Goal: Ask a question: Seek information or help from site administrators or community

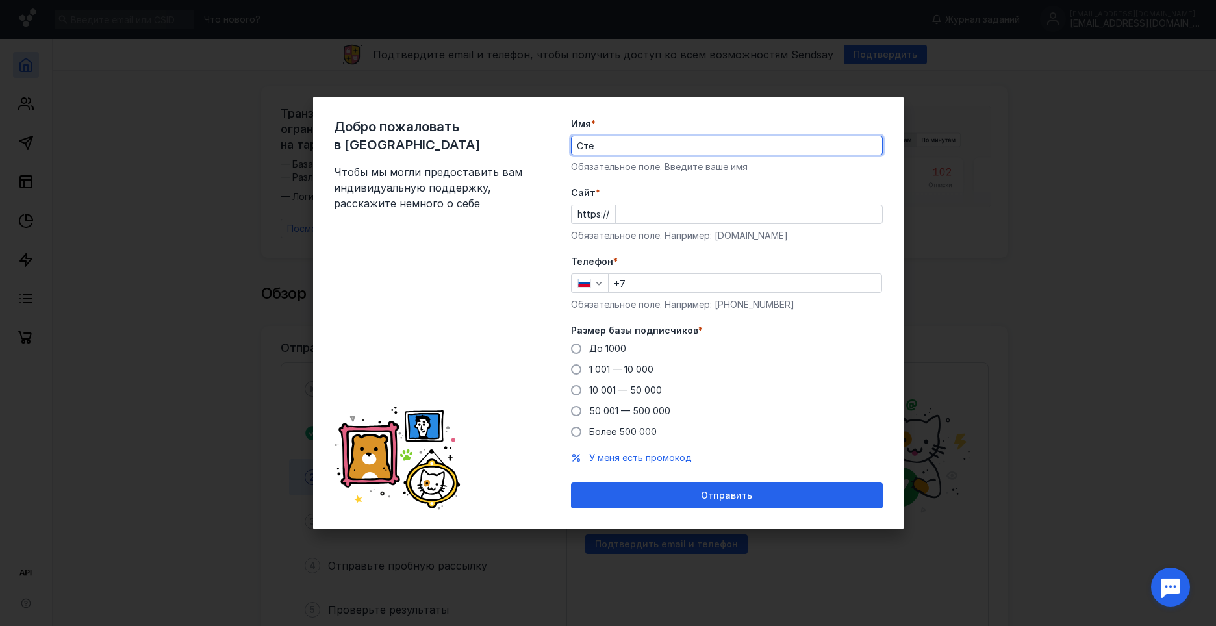
type input "[PERSON_NAME]"
click at [632, 220] on input "Cайт *" at bounding box center [749, 214] width 266 height 18
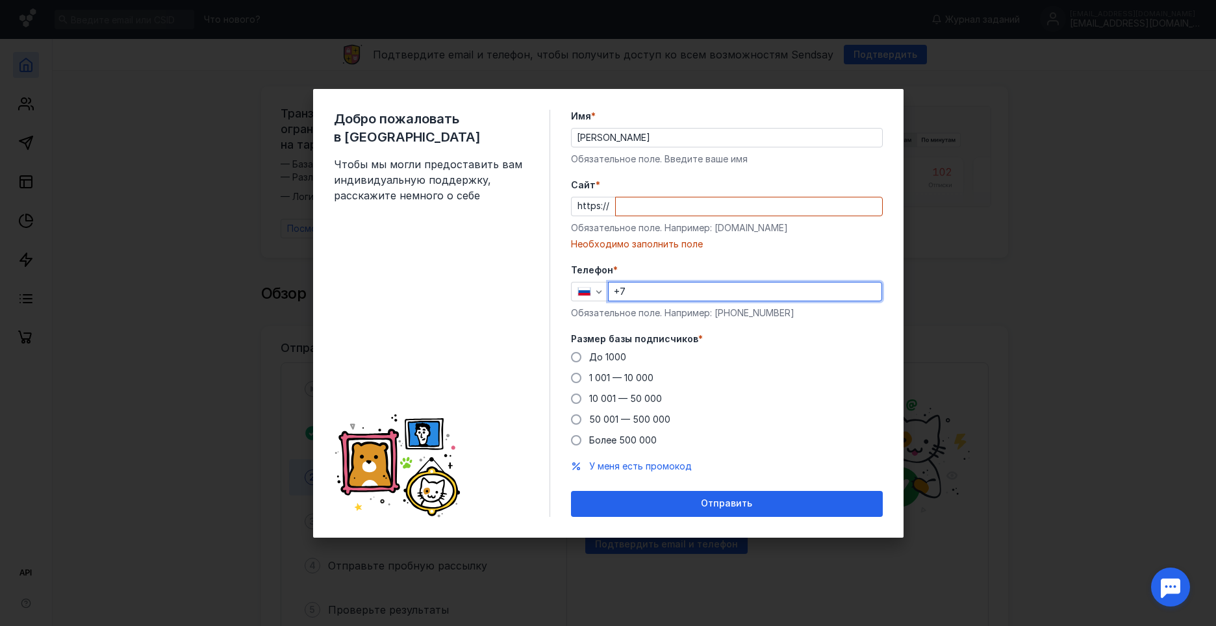
click at [656, 283] on input "+7" at bounding box center [745, 292] width 273 height 18
type input "[PHONE_NUMBER]"
click at [572, 376] on span at bounding box center [576, 378] width 10 height 10
click at [0, 0] on input "1 001 — 10 000" at bounding box center [0, 0] width 0 height 0
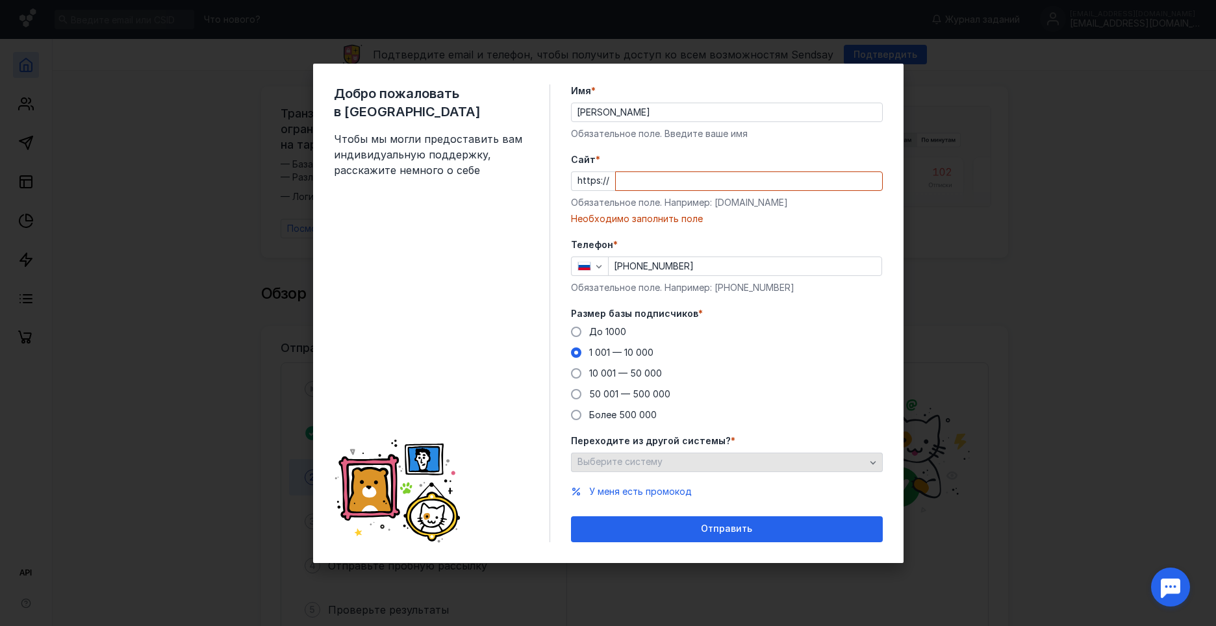
click at [780, 464] on div "Выберите систему" at bounding box center [721, 462] width 294 height 11
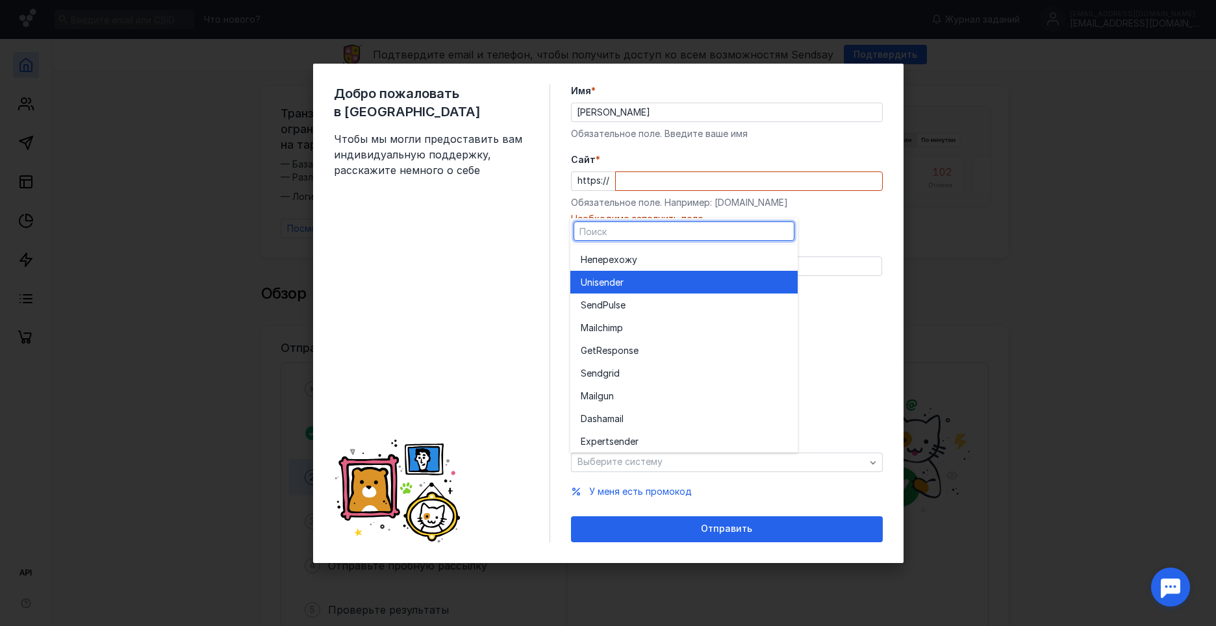
click at [633, 285] on div "Unisende r" at bounding box center [684, 282] width 207 height 13
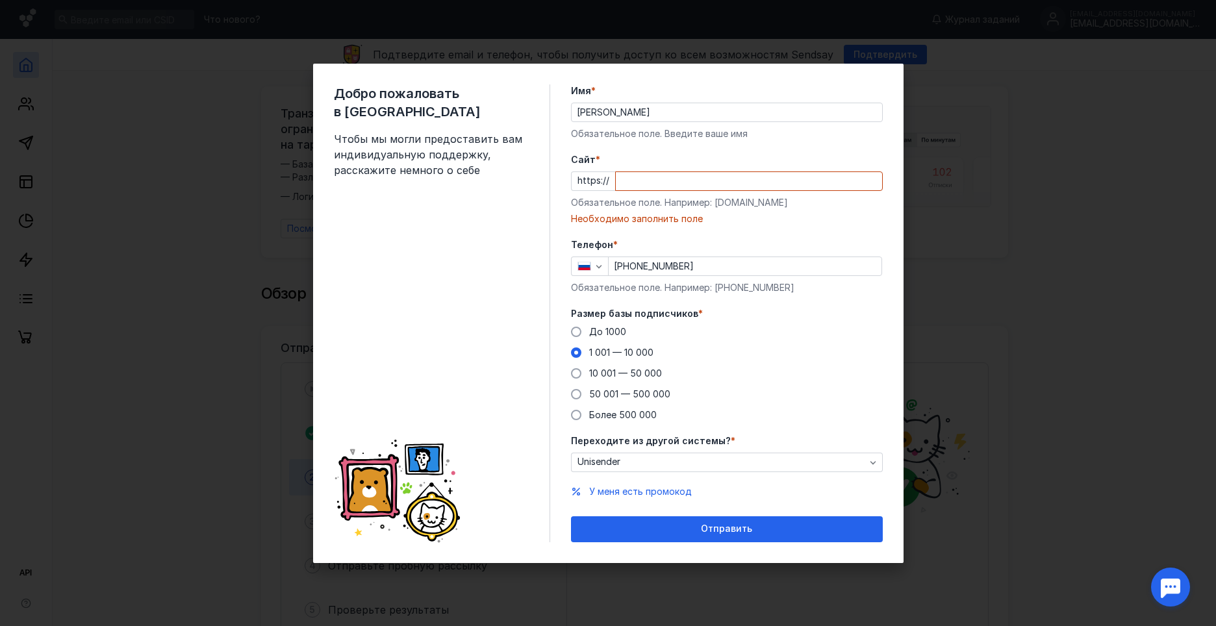
click at [832, 372] on div "До [DATE] 1 001 — 10 000 10 001 — 50 000 50 001 — 500 000 Более 500 000" at bounding box center [727, 373] width 312 height 96
click at [654, 184] on input "Cайт *" at bounding box center [749, 181] width 266 height 18
paste input "[DOMAIN_NAME][URL]"
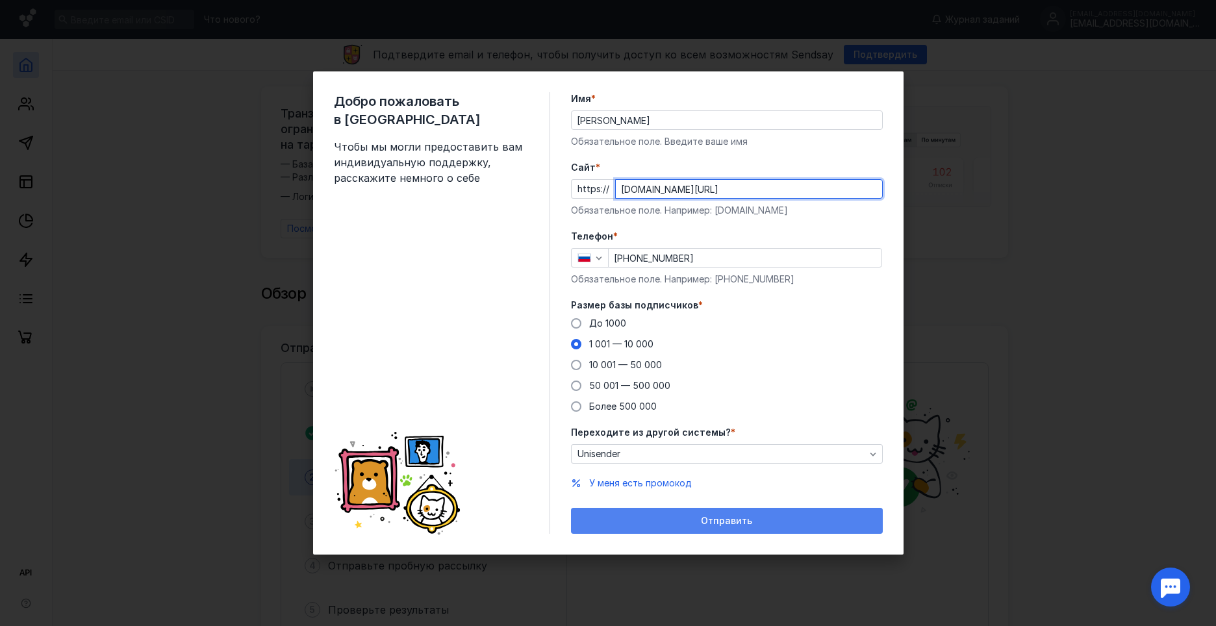
type input "[DOMAIN_NAME][URL]"
click at [692, 522] on div "Отправить" at bounding box center [726, 521] width 299 height 11
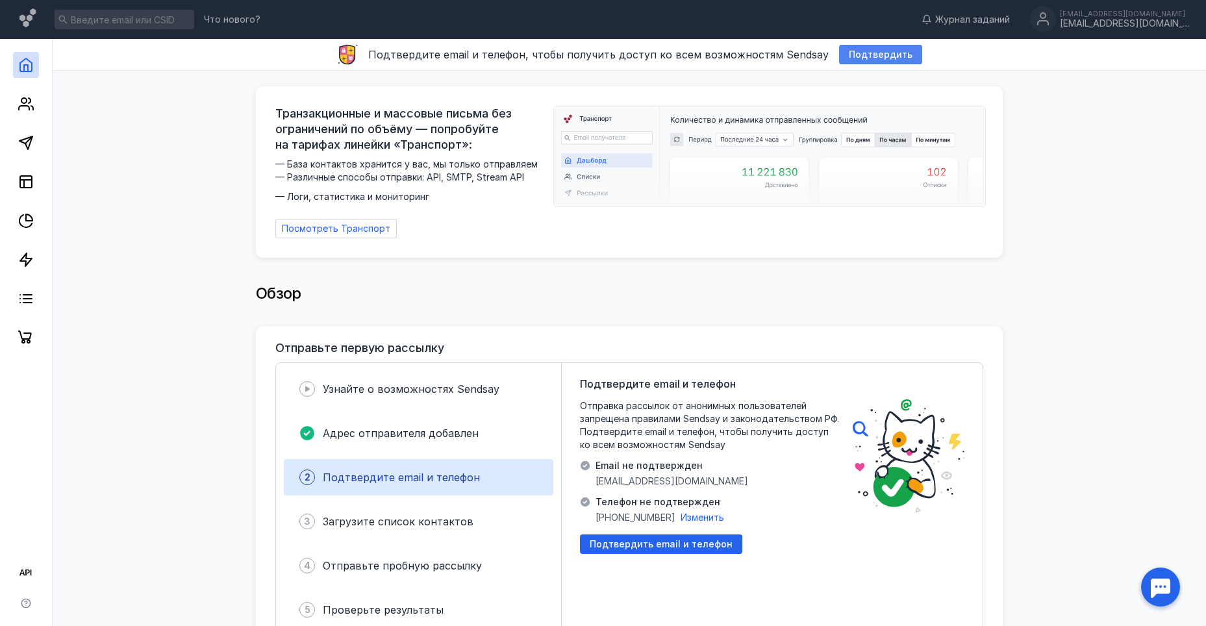
click at [890, 57] on span "Подтвердить" at bounding box center [881, 54] width 64 height 11
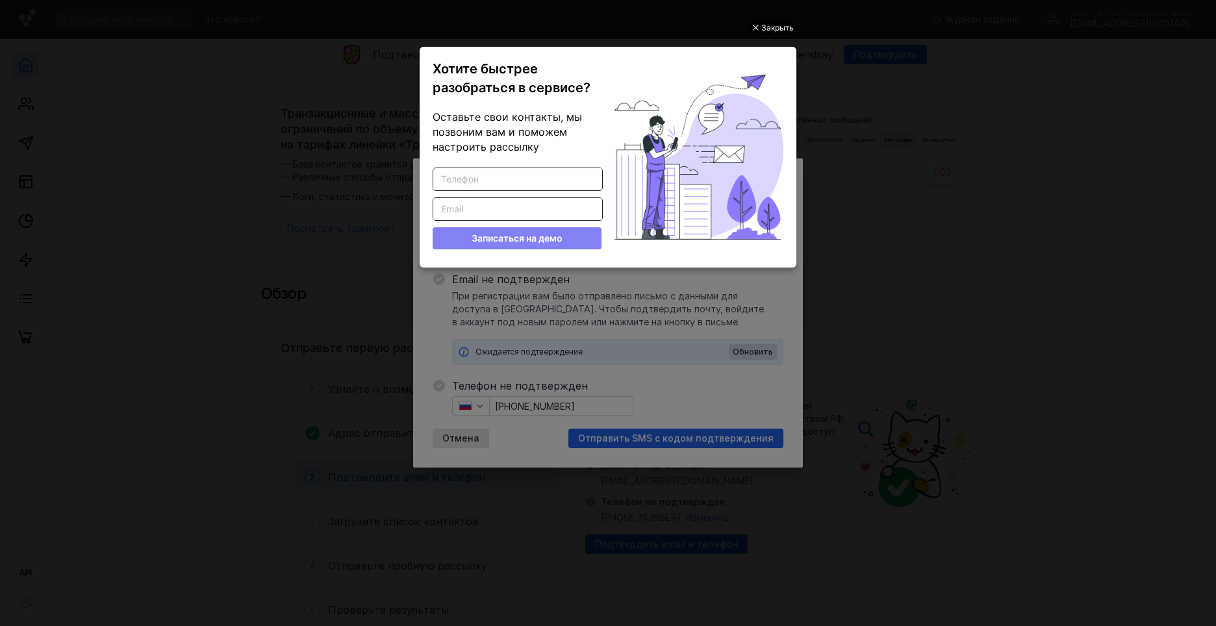
click at [786, 33] on div "Закрыть" at bounding box center [777, 28] width 32 height 14
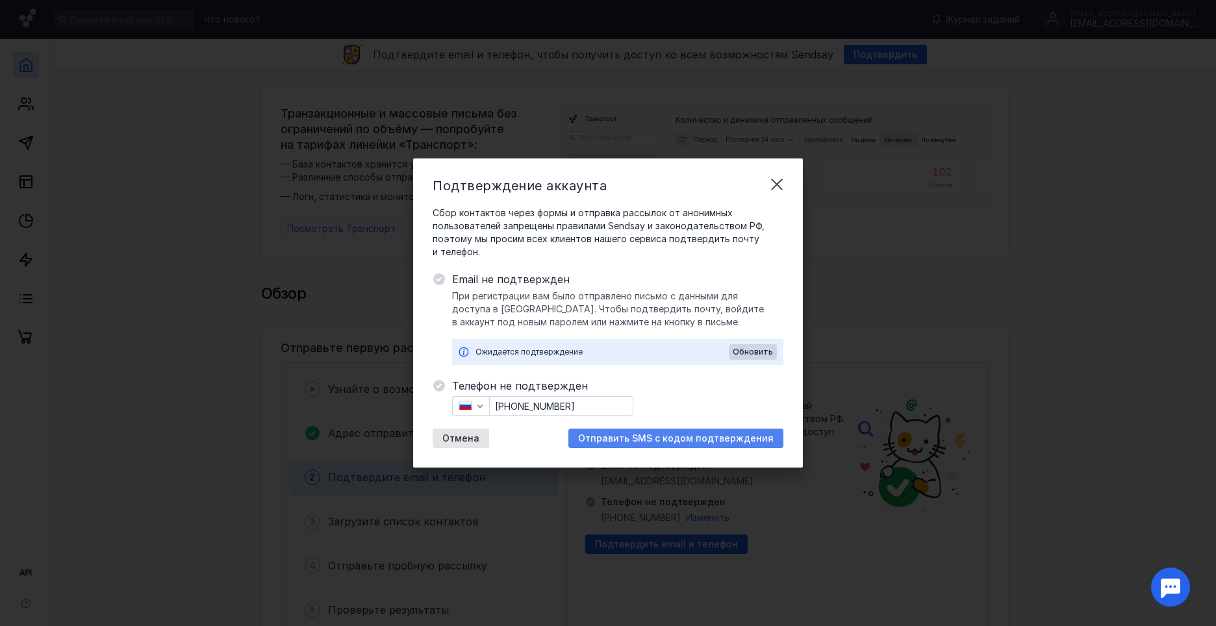
click at [666, 444] on span "Отправить SMS с кодом подтверждения" at bounding box center [676, 438] width 196 height 11
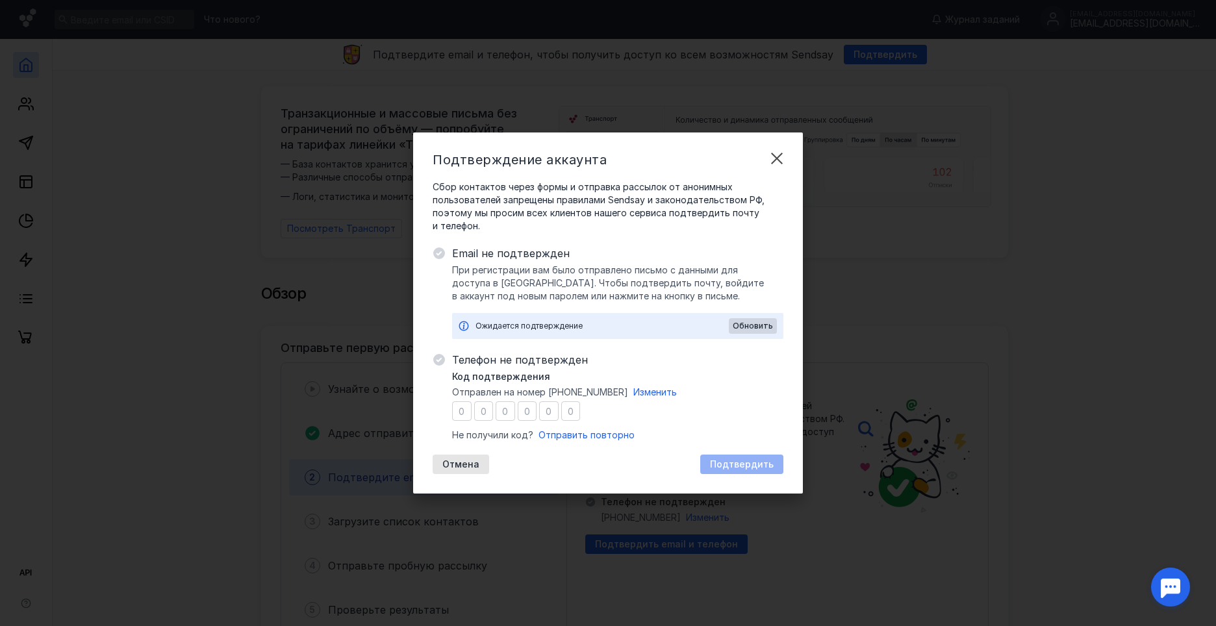
type input "8"
type input "2"
type input "3"
type input "7"
type input "5"
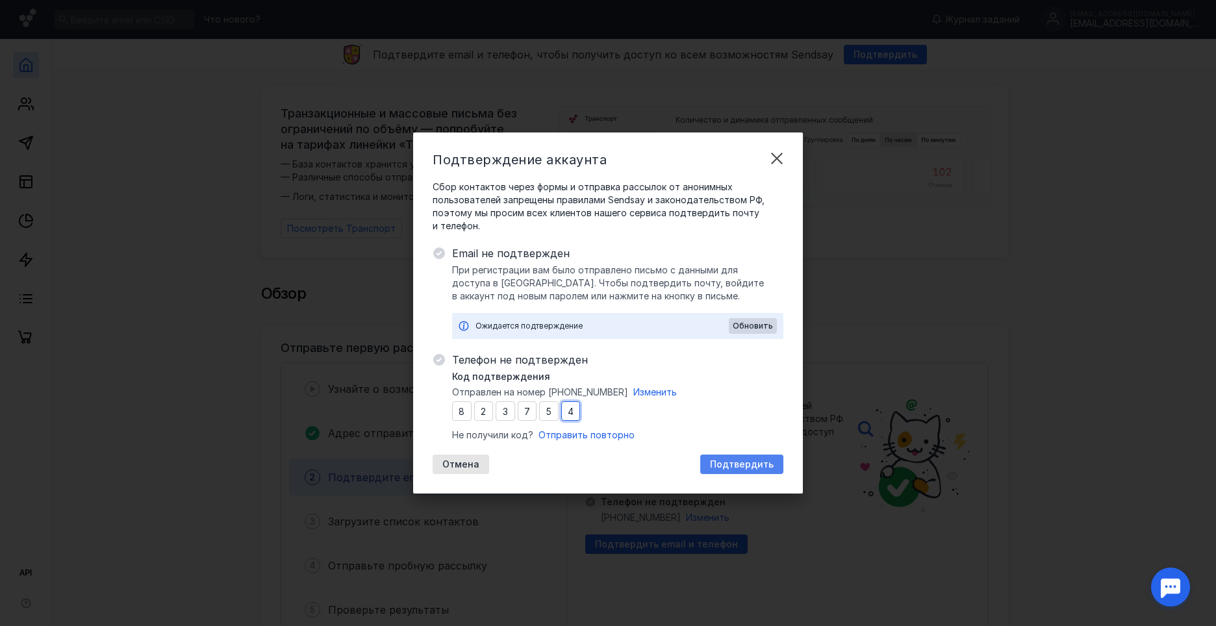
type input "4"
click at [770, 466] on span "Подтвердить" at bounding box center [742, 464] width 64 height 11
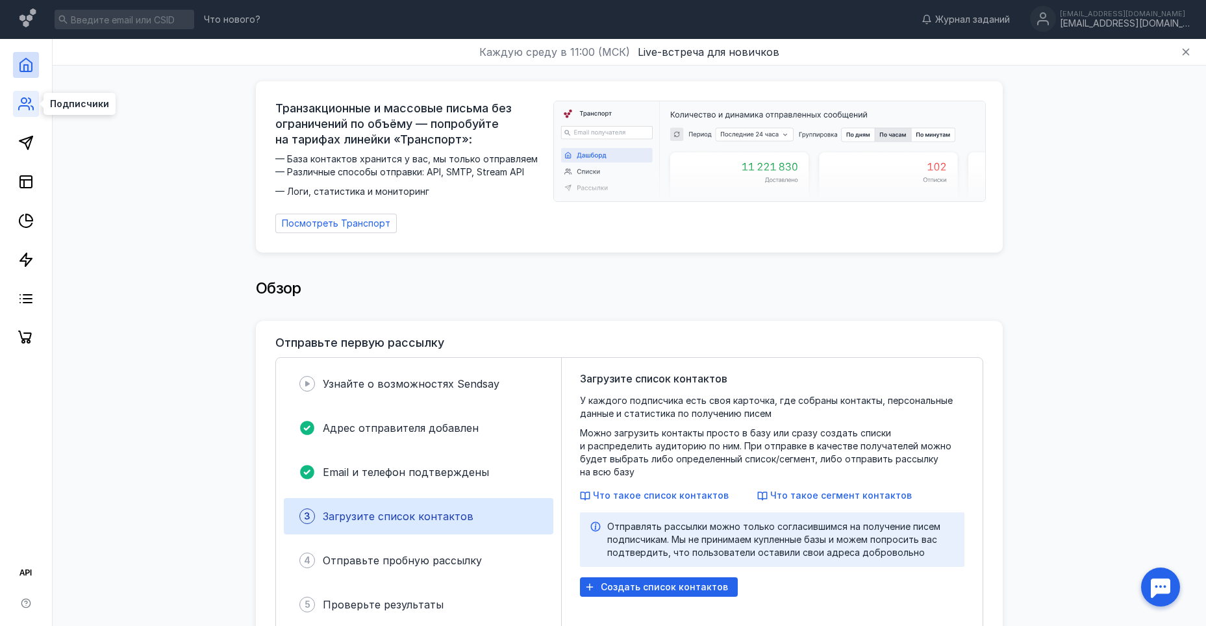
click at [30, 103] on icon at bounding box center [30, 100] width 2 height 5
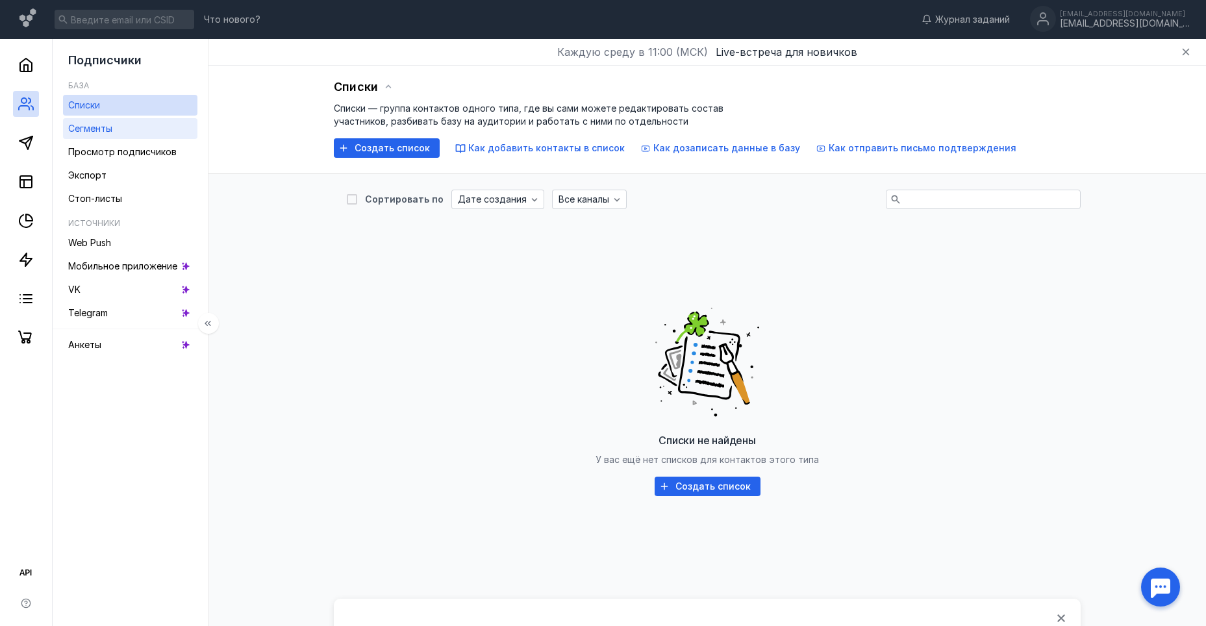
click at [112, 134] on div "Сегменты" at bounding box center [90, 129] width 44 height 16
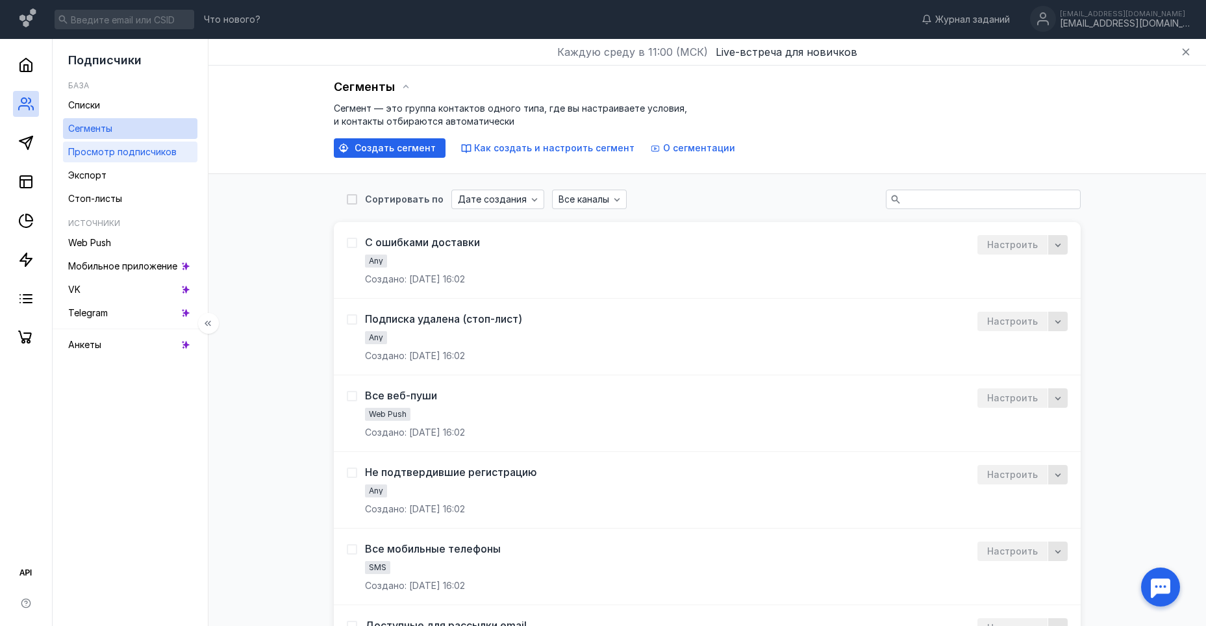
click at [116, 149] on span "Просмотр подписчиков" at bounding box center [122, 151] width 108 height 11
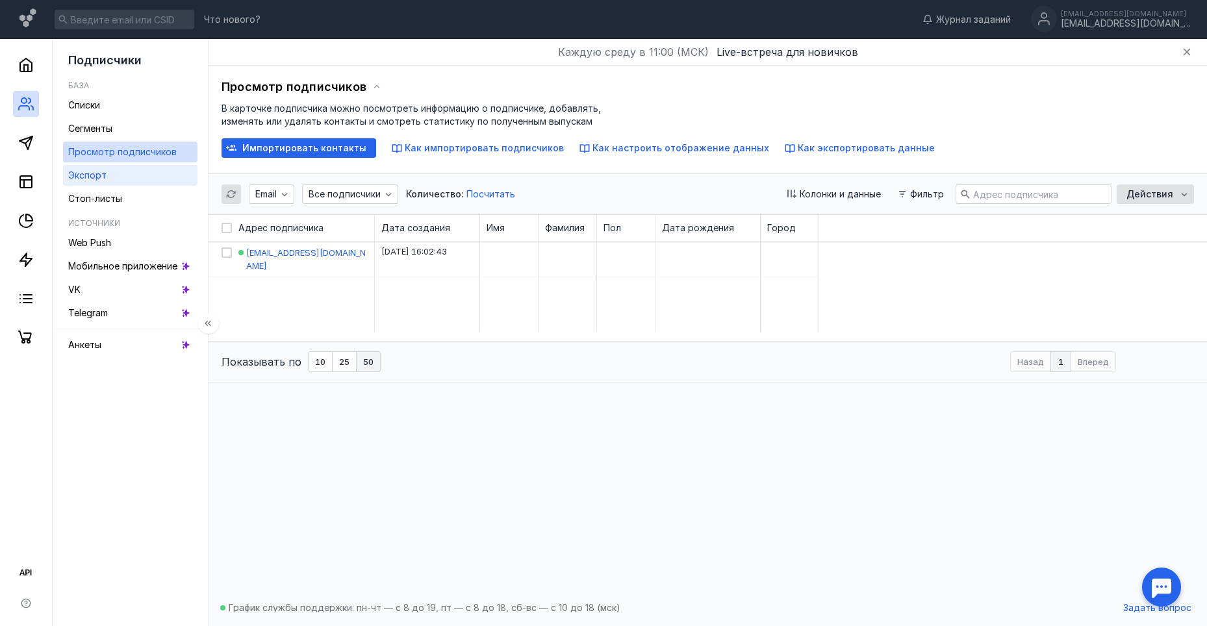
click at [86, 180] on span "Экспорт" at bounding box center [87, 175] width 38 height 11
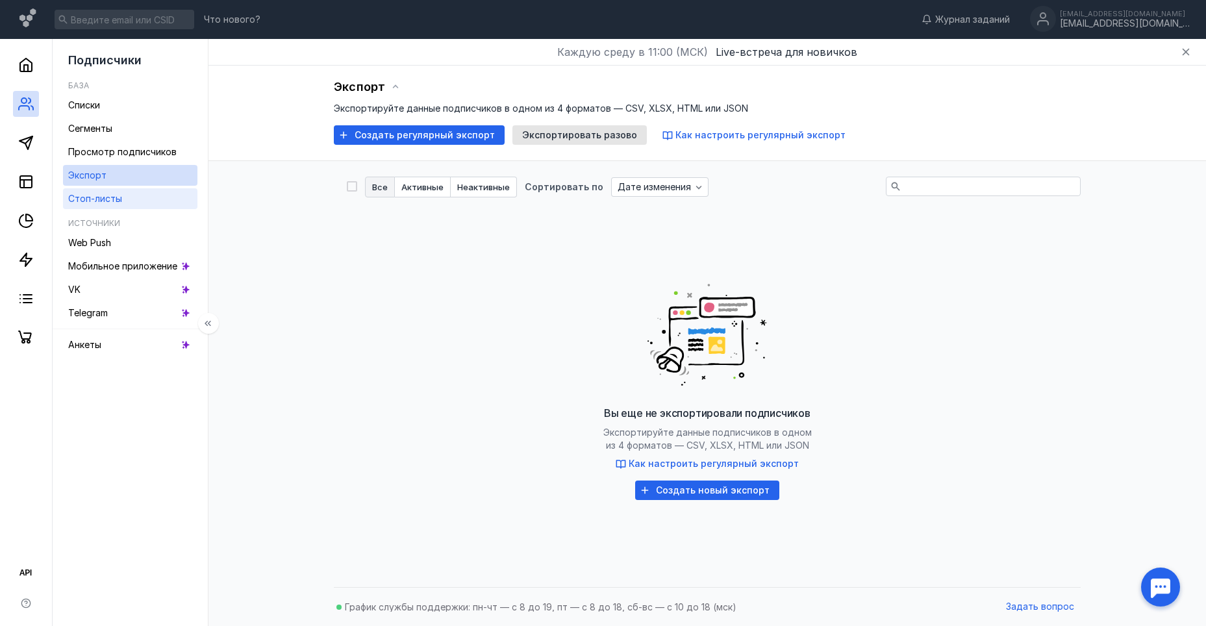
click at [113, 202] on span "Стоп-листы" at bounding box center [95, 198] width 54 height 11
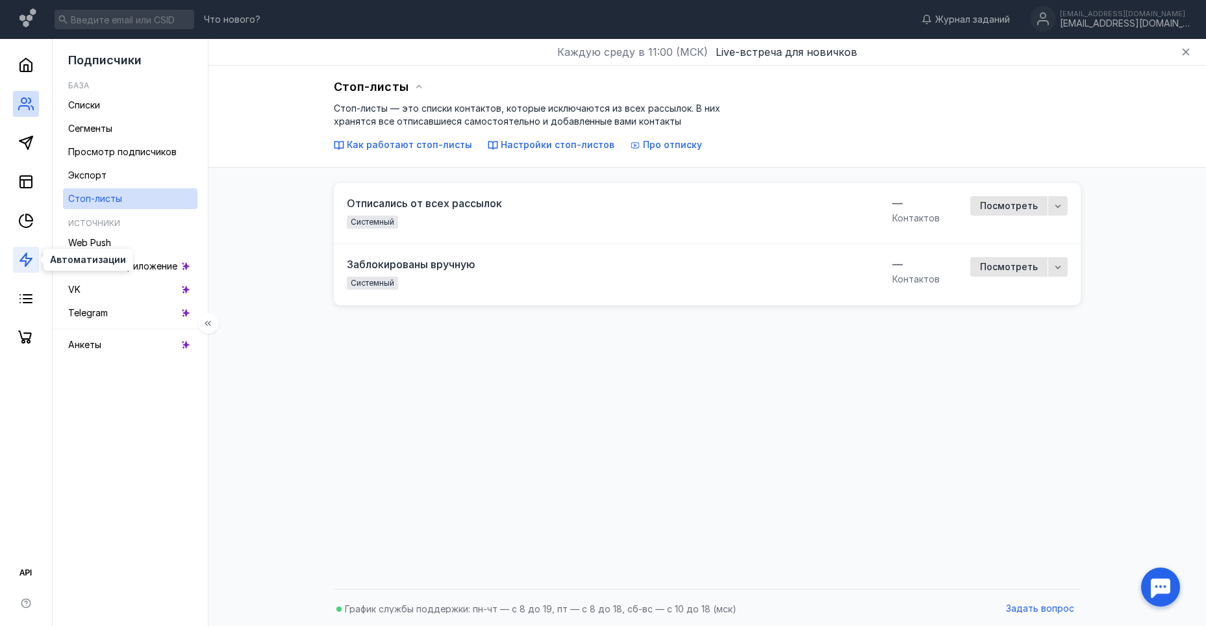
click at [32, 258] on icon at bounding box center [26, 260] width 16 height 16
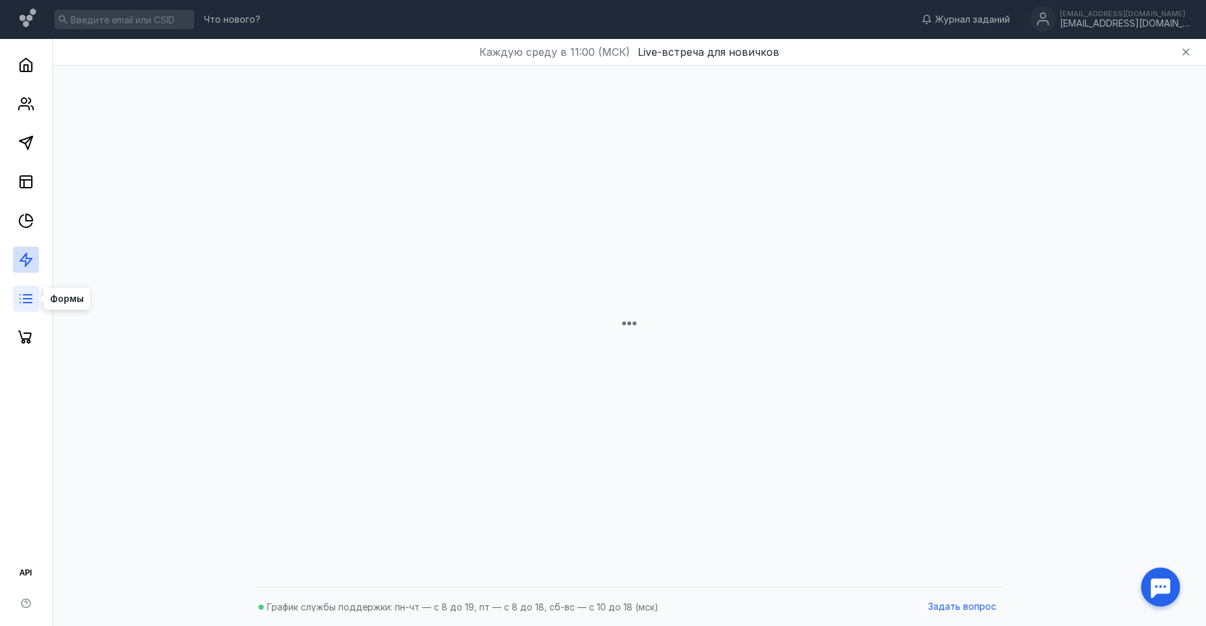
click at [30, 305] on icon at bounding box center [26, 299] width 16 height 16
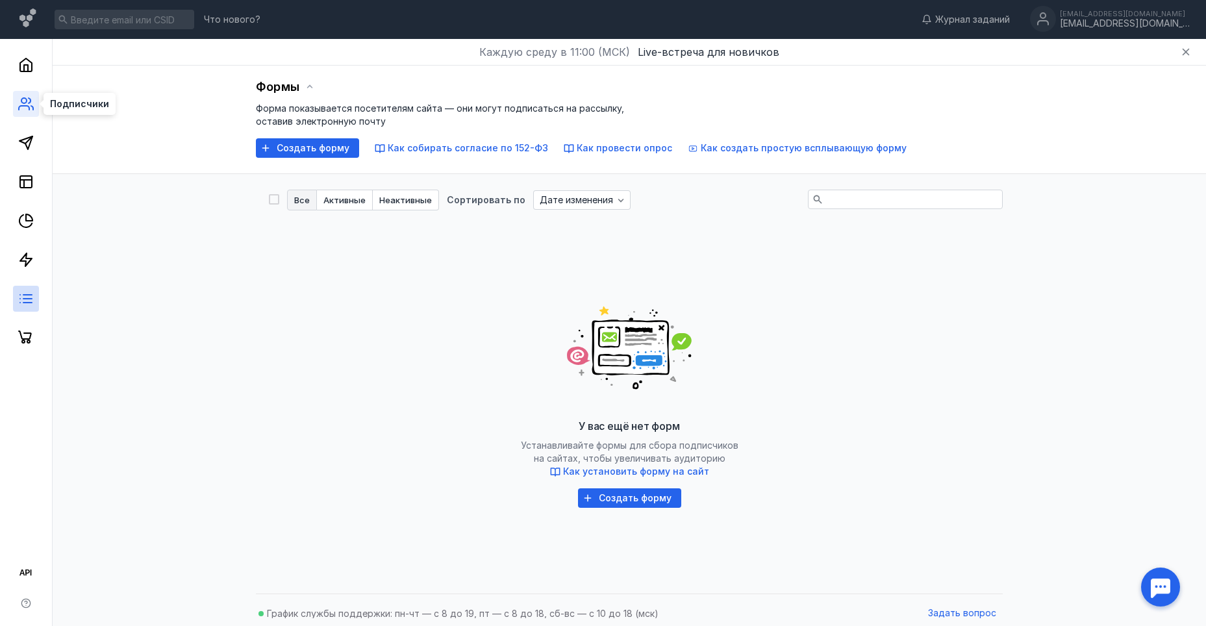
click at [31, 110] on icon at bounding box center [26, 104] width 16 height 16
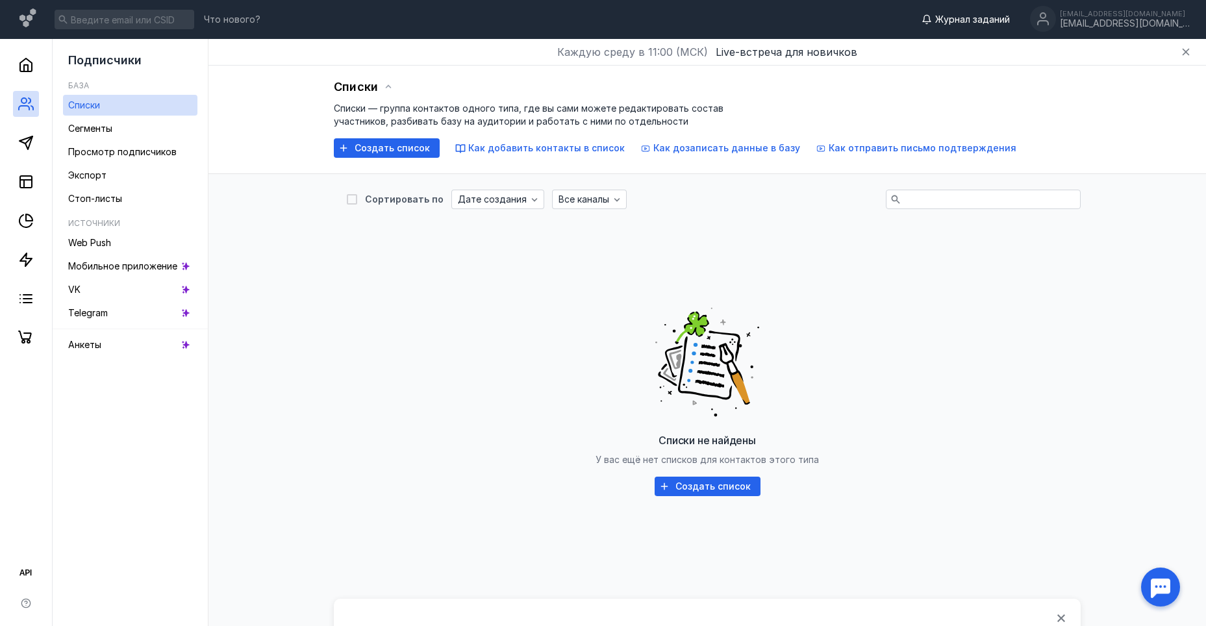
click at [1010, 23] on span "Журнал заданий" at bounding box center [972, 19] width 75 height 13
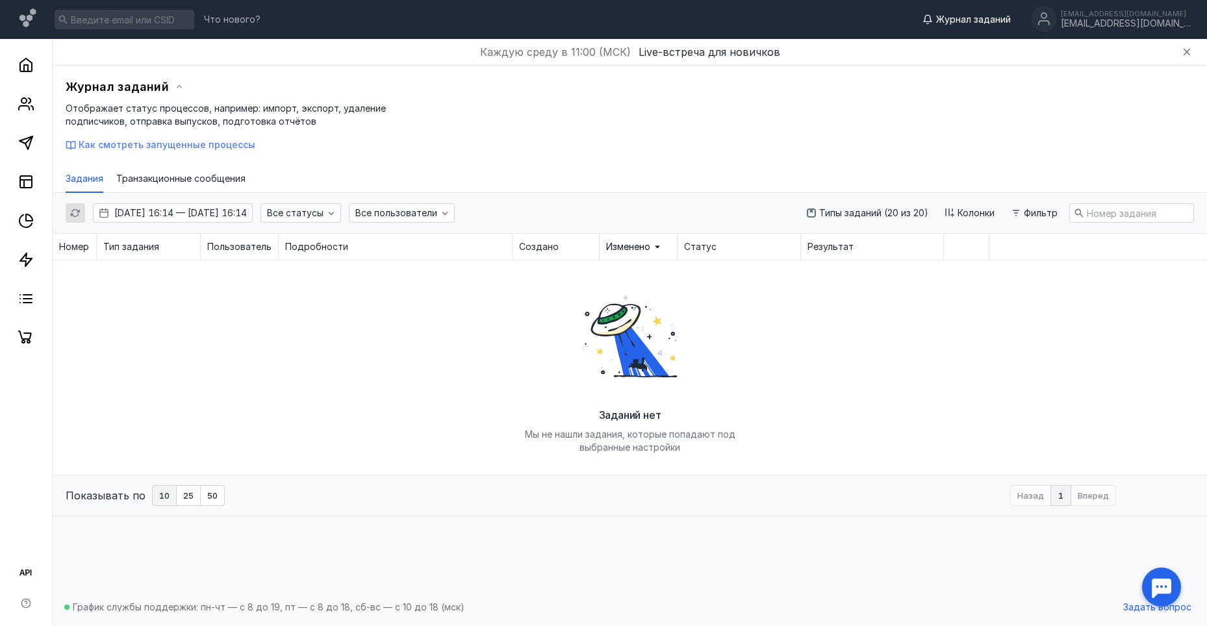
click at [197, 146] on span "Как смотреть запущенные процессы" at bounding box center [167, 144] width 177 height 11
drag, startPoint x: 844, startPoint y: 312, endPoint x: 816, endPoint y: 306, distance: 28.7
click at [841, 312] on div "[PERSON_NAME] Тип задания Пользователь Подробности Создано Изменено Статус Резу…" at bounding box center [630, 354] width 1154 height 241
click at [1000, 18] on span "Журнал заданий" at bounding box center [973, 19] width 75 height 13
click at [246, 15] on span "Что нового?" at bounding box center [232, 19] width 57 height 9
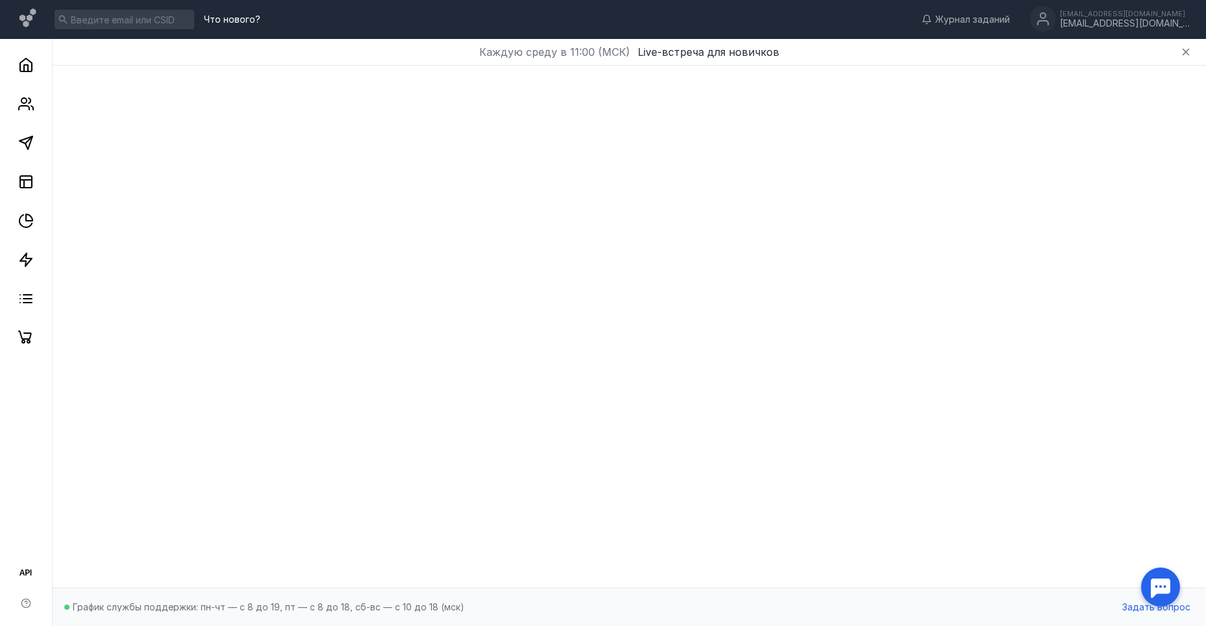
click at [1170, 590] on div at bounding box center [1161, 587] width 40 height 40
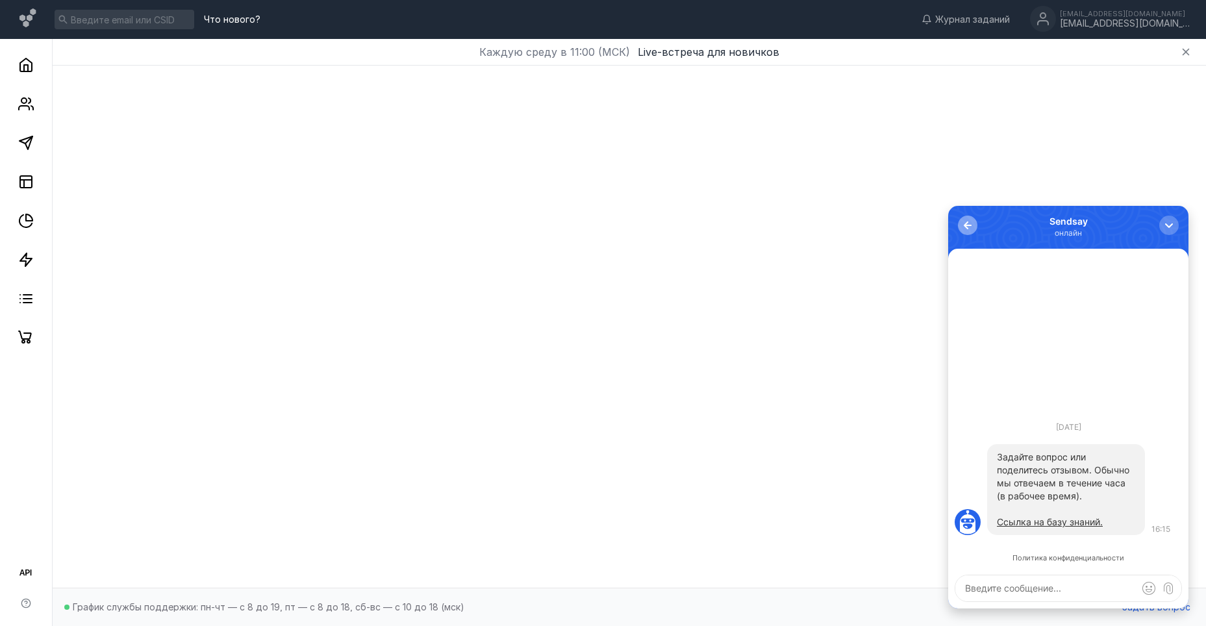
click at [965, 224] on div "button" at bounding box center [967, 225] width 13 height 13
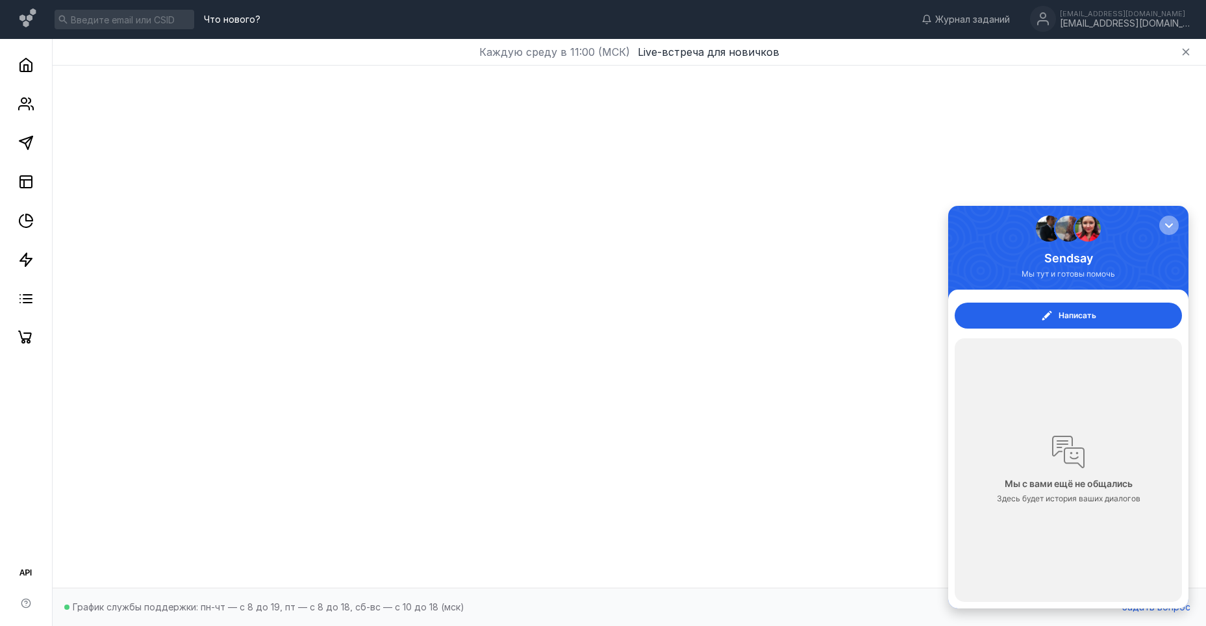
click at [1163, 221] on div "button" at bounding box center [1169, 225] width 13 height 13
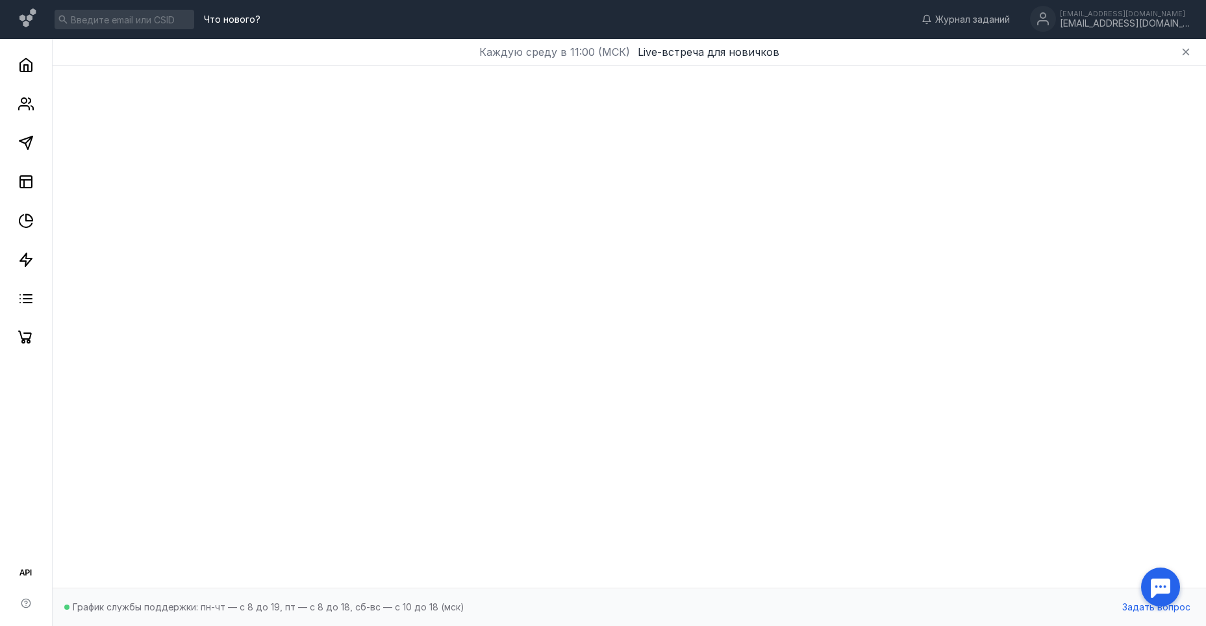
click at [1163, 590] on div at bounding box center [1161, 587] width 40 height 40
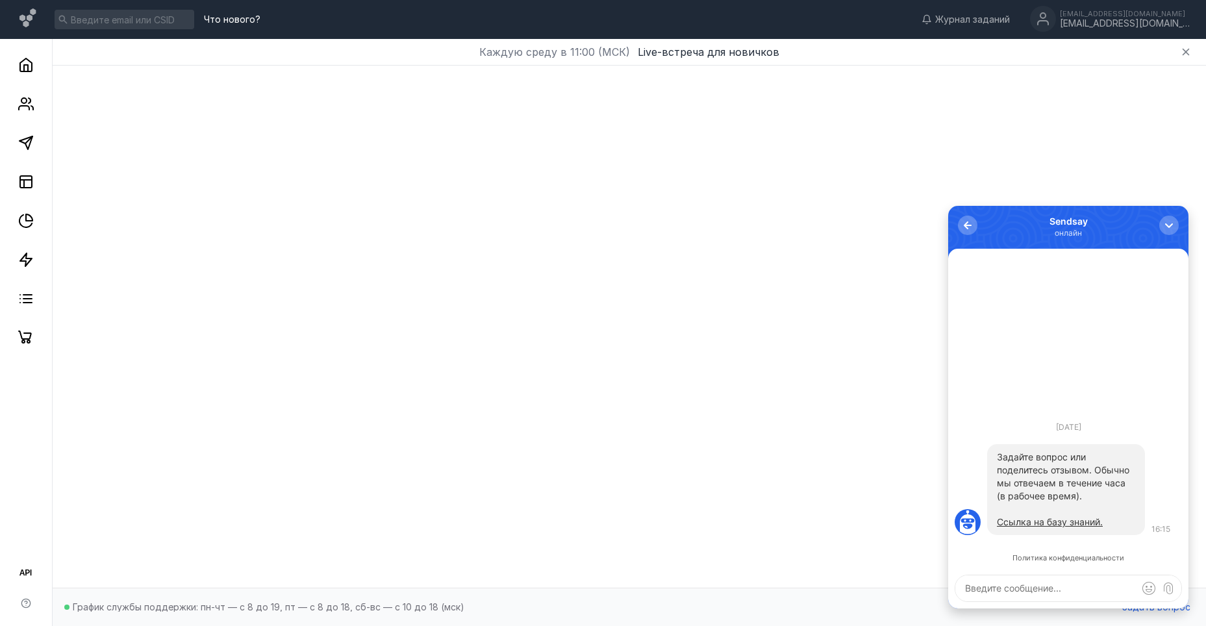
click at [997, 592] on textarea at bounding box center [1069, 589] width 226 height 26
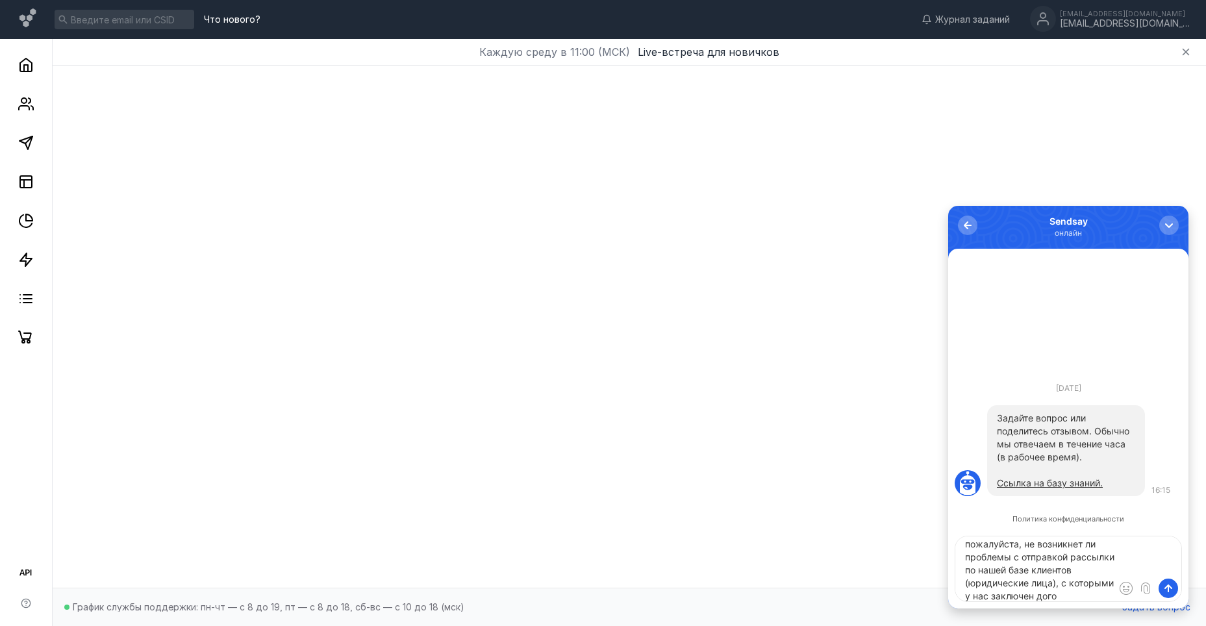
scroll to position [31, 0]
type textarea "Добрый день! Подскажите, пожалуйста, не возникнет ли проблемы с отправкой рассы…"
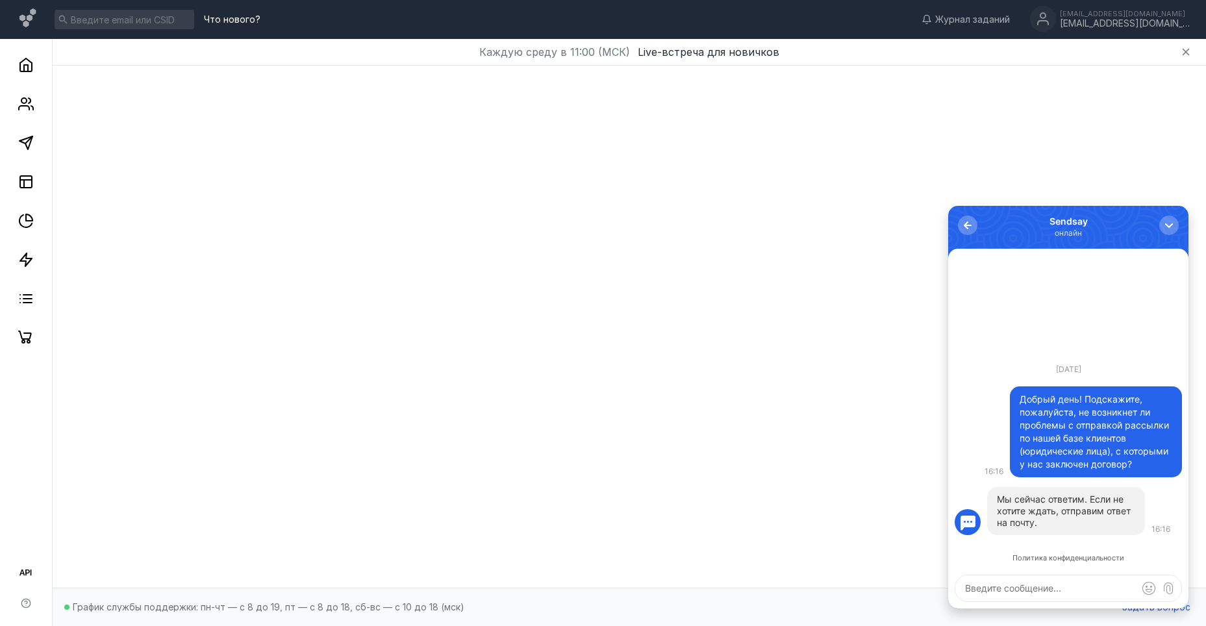
click at [1053, 518] on div "Мы сейчас ответим. Если не хотите ждать, отправим ответ на почту." at bounding box center [1066, 511] width 138 height 35
click at [1026, 601] on textarea at bounding box center [1069, 589] width 226 height 26
click at [31, 137] on polygon at bounding box center [25, 142] width 13 height 13
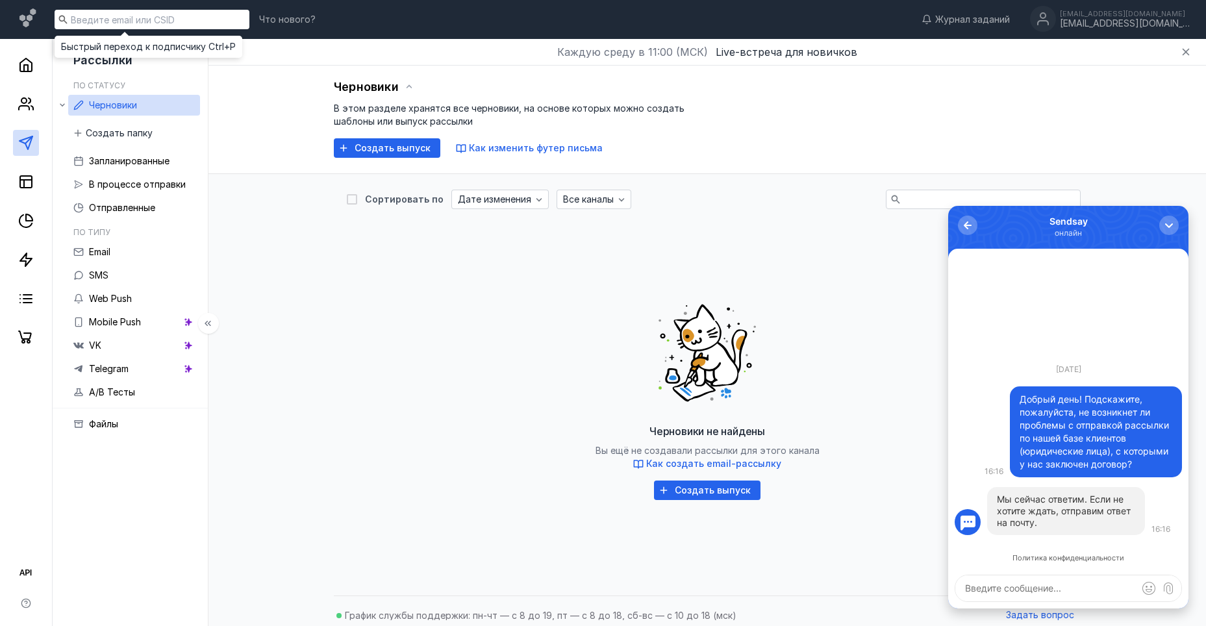
click at [112, 18] on input at bounding box center [152, 19] width 195 height 19
click at [353, 407] on div "Черновики не найдены Вы ещё не создавали рассылки для этого канала Как создать …" at bounding box center [707, 395] width 721 height 325
click at [800, 51] on span "Live-встреча для новичков" at bounding box center [787, 51] width 142 height 13
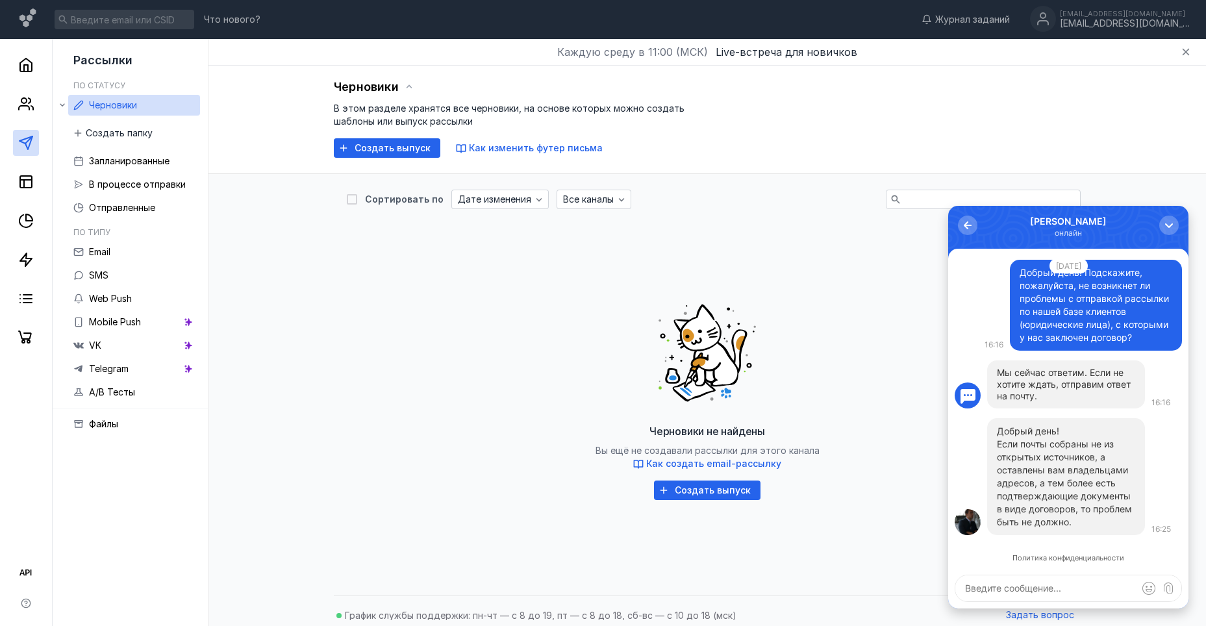
click at [1067, 517] on p "Если почты собраны не из открытых источников, а оставлены вам владельцами адрес…" at bounding box center [1066, 483] width 138 height 91
click at [1072, 595] on textarea at bounding box center [1069, 589] width 226 height 26
type textarea "Д"
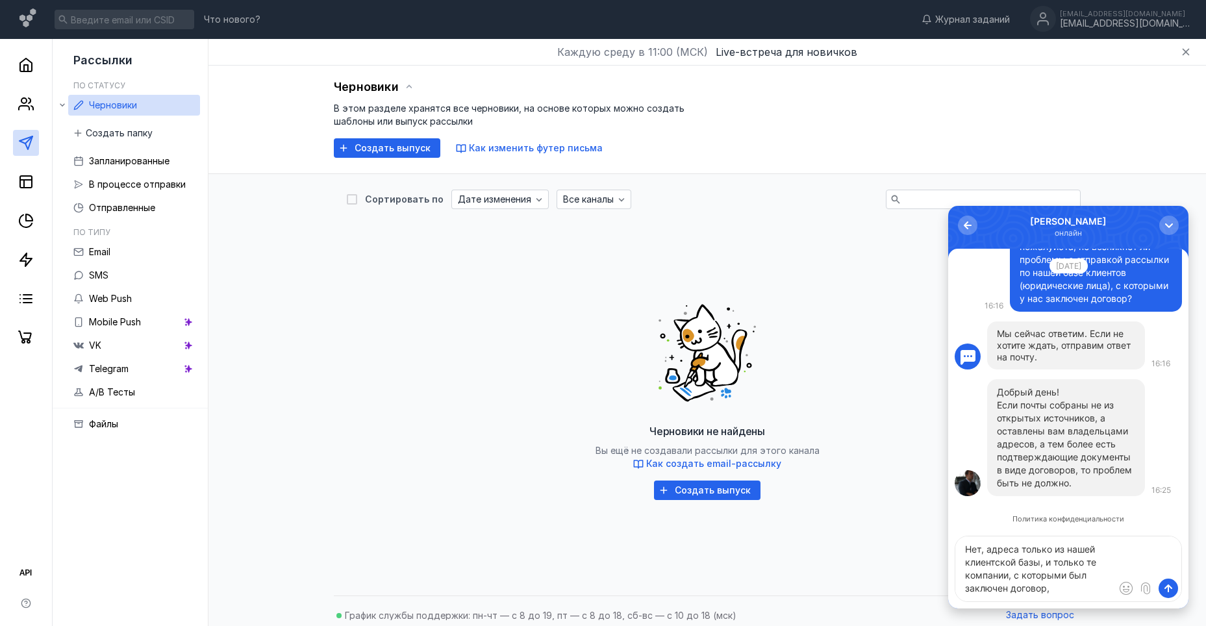
drag, startPoint x: 1069, startPoint y: 577, endPoint x: 1077, endPoint y: 595, distance: 19.8
click at [1077, 595] on textarea "Нет, адреса только из нашей клиентской базы, и только те компании, с которыми б…" at bounding box center [1069, 569] width 226 height 65
drag, startPoint x: 990, startPoint y: 545, endPoint x: 959, endPoint y: 547, distance: 31.2
click at [960, 547] on textarea "Нет, адреса только из нашей клиентской базы, и только те компании, с которыми р…" at bounding box center [1069, 569] width 226 height 65
click at [1071, 585] on textarea "Адреса только из нашей клиентской базы, и только те компании, с которыми работа…" at bounding box center [1069, 569] width 226 height 65
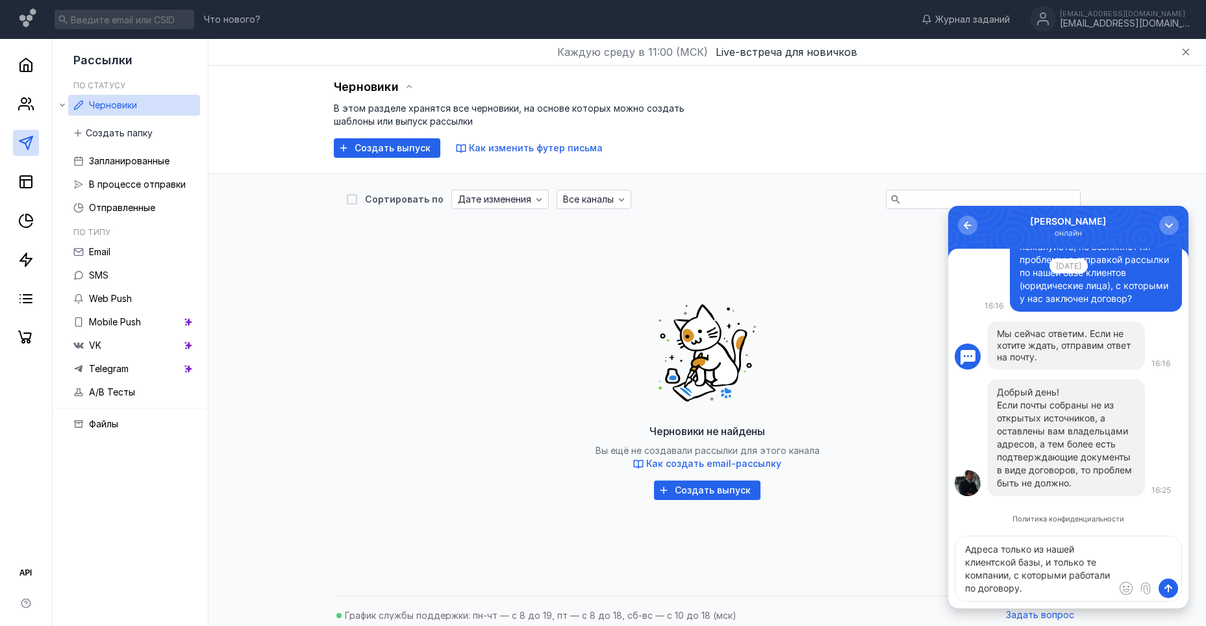
click at [1042, 585] on textarea "Адреса только из нашей клиентской базы, и только те компании, с которыми работа…" at bounding box center [1069, 569] width 226 height 65
type textarea "Адреса только из нашей клиентской базы, и только те компании, с которыми работа…"
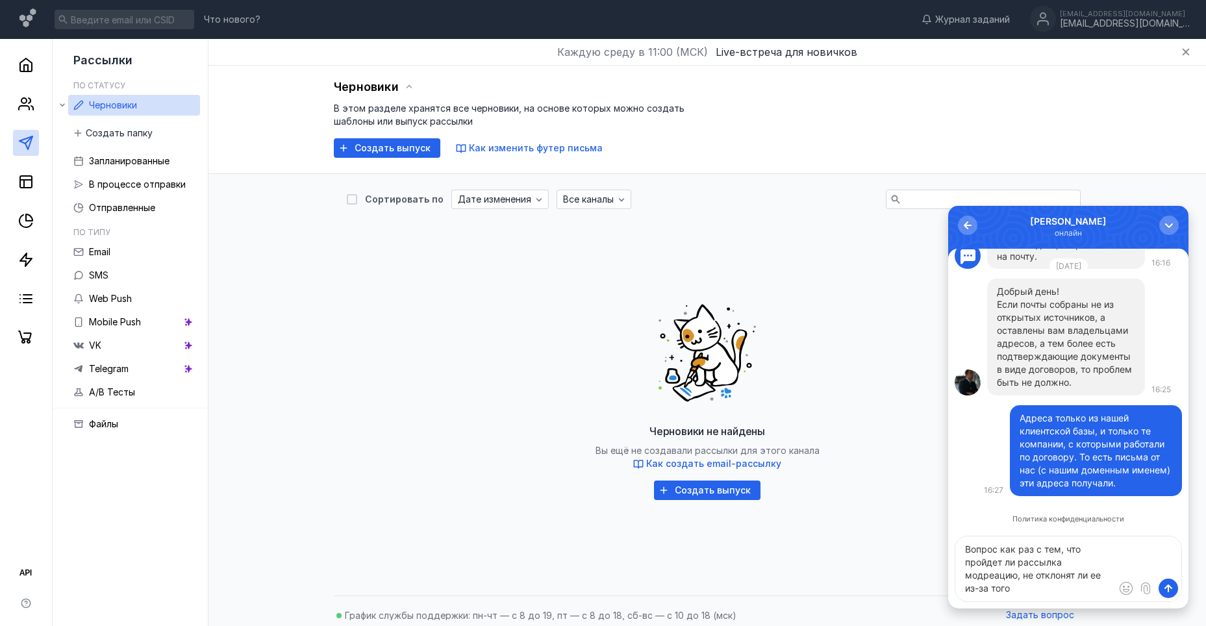
click at [984, 576] on textarea "Вопрос как раз с тем, что пройдет ли рассылка модреацию, не отклонят ли ее из-з…" at bounding box center [1069, 569] width 226 height 65
drag, startPoint x: 993, startPoint y: 578, endPoint x: 983, endPoint y: 577, distance: 9.2
click at [983, 577] on textarea "Вопрос как раз с тем, что пройдет ли рассылка модреацию, не отклонят ли ее из-з…" at bounding box center [1069, 569] width 226 height 65
click at [1051, 585] on textarea "Вопрос как раз с тем, что пройдет ли рассылка модерацию, не отклонят ли ее из-з…" at bounding box center [1069, 569] width 226 height 65
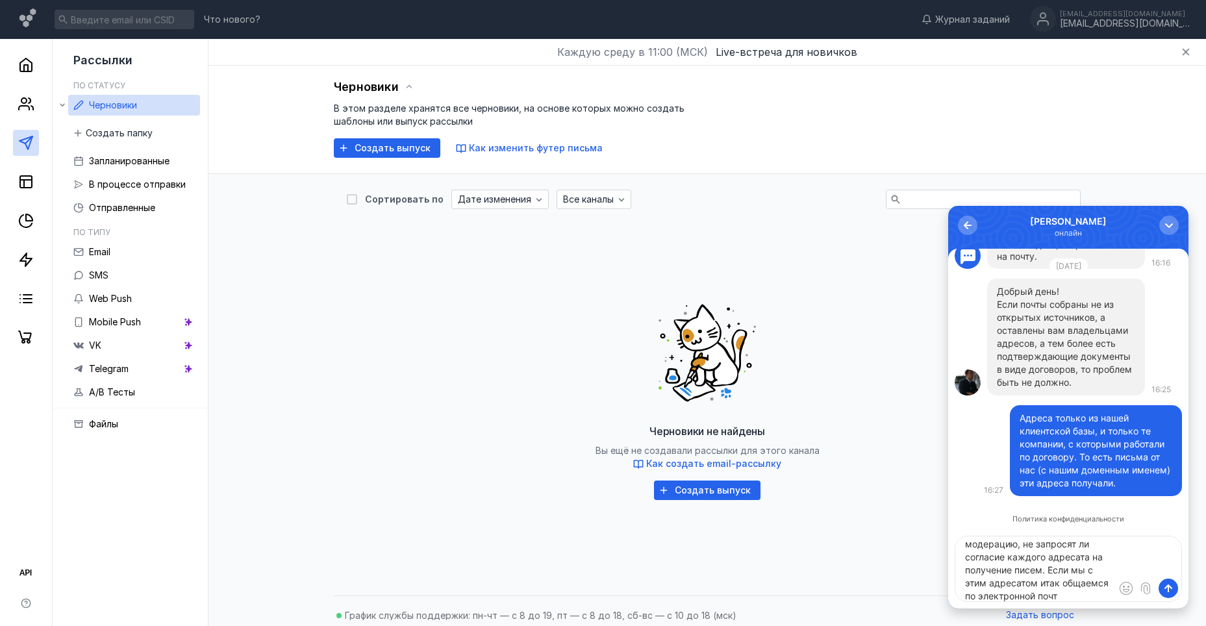
type textarea "Вопрос как раз с тем, что пройдет ли рассылка модерацию, не запросят ли согласи…"
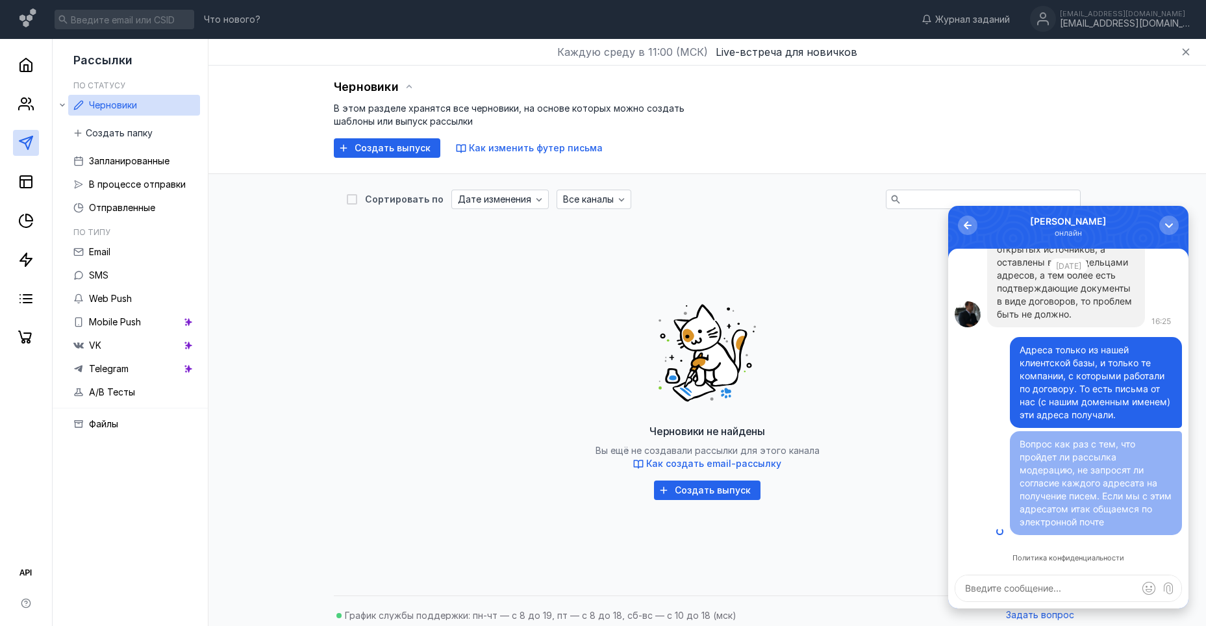
scroll to position [0, 0]
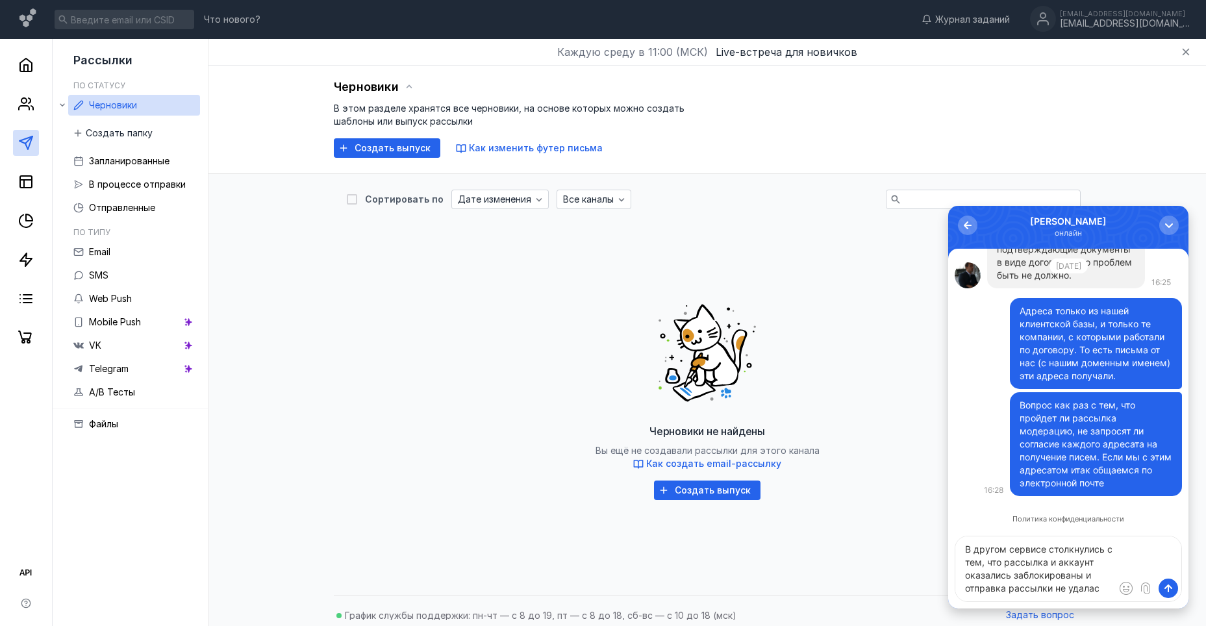
type textarea "В другом сервисе столкнулись с тем, что рассылка и аккаунт оказались заблокиров…"
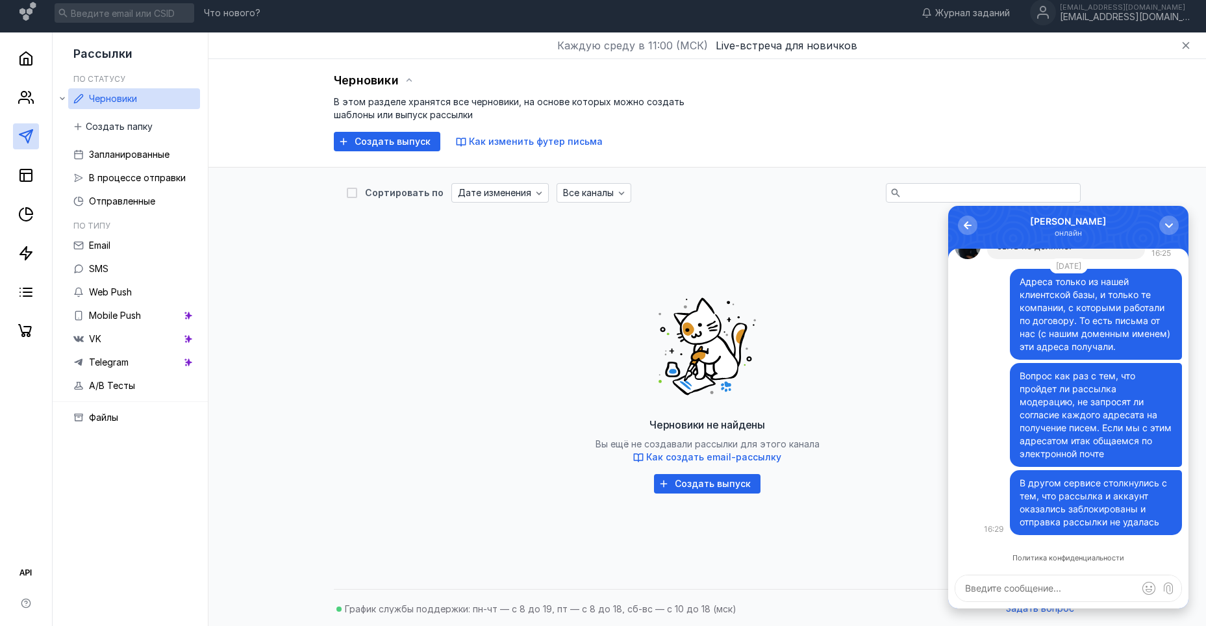
scroll to position [8, 0]
